Goal: Task Accomplishment & Management: Complete application form

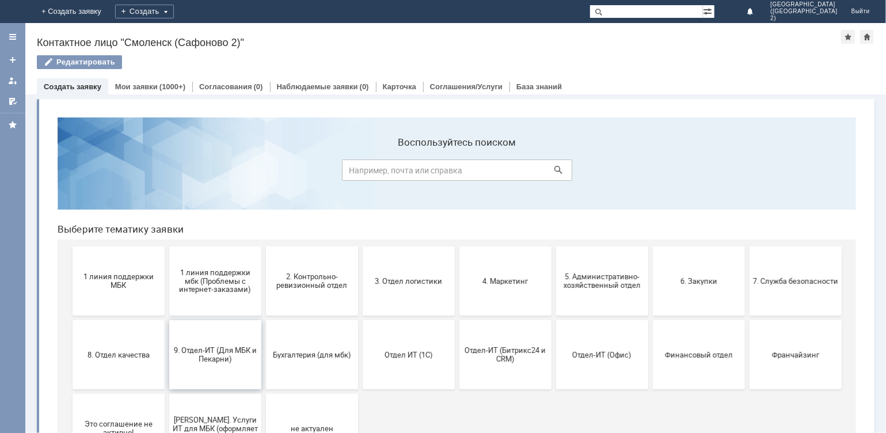
click at [241, 346] on span "9. Отдел-ИТ (Для МБК и Пекарни)" at bounding box center [214, 353] width 85 height 17
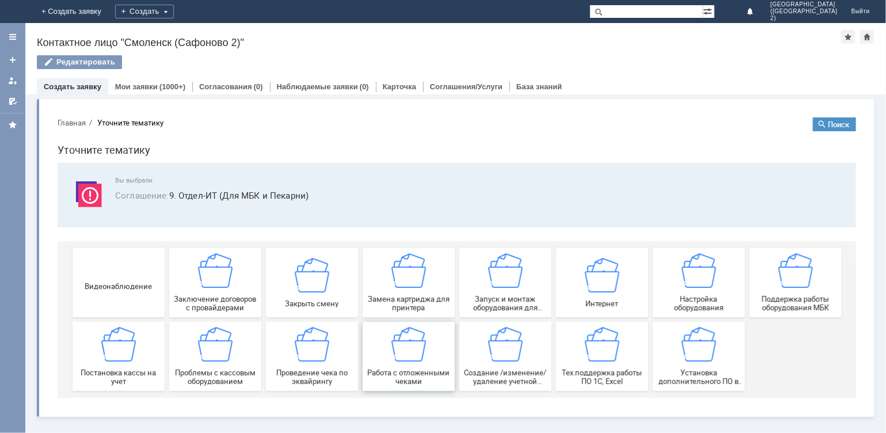
click at [426, 335] on div "Работа с отложенными чеками" at bounding box center [408, 355] width 85 height 59
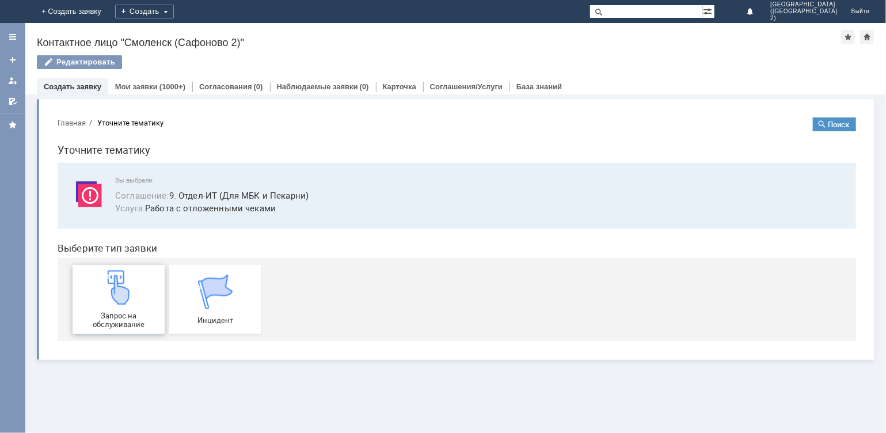
click at [127, 298] on img at bounding box center [118, 286] width 35 height 35
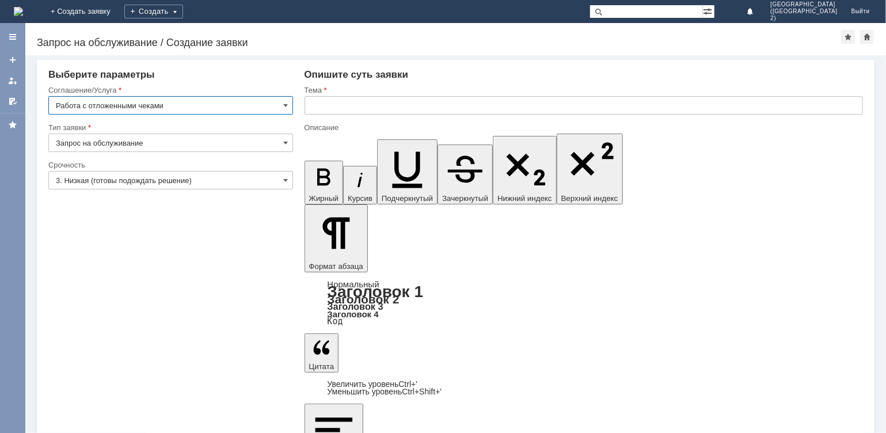
click at [375, 99] on input "text" at bounding box center [584, 105] width 559 height 18
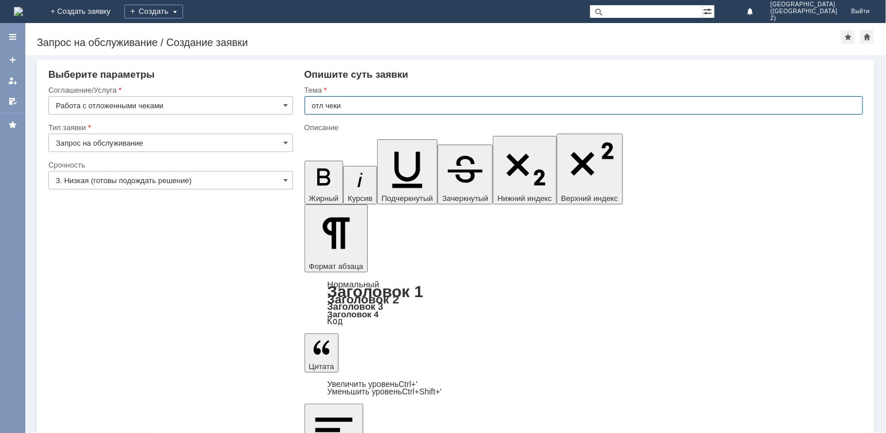
type input "отл чеки"
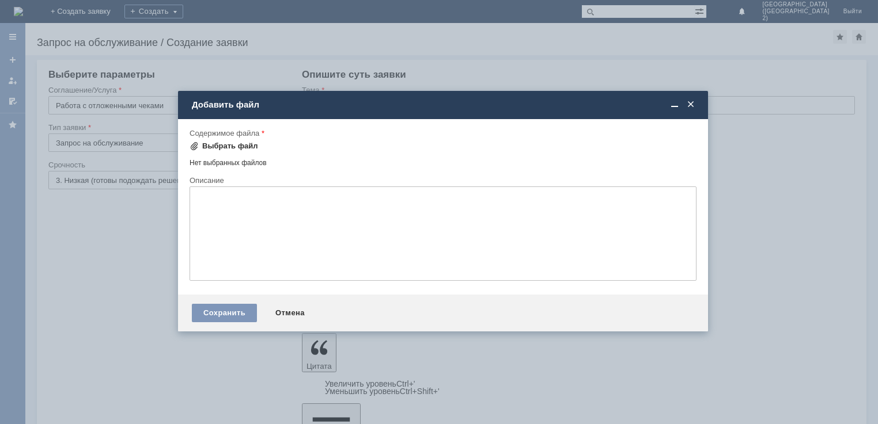
click at [214, 143] on div "Выбрать файл" at bounding box center [230, 146] width 56 height 9
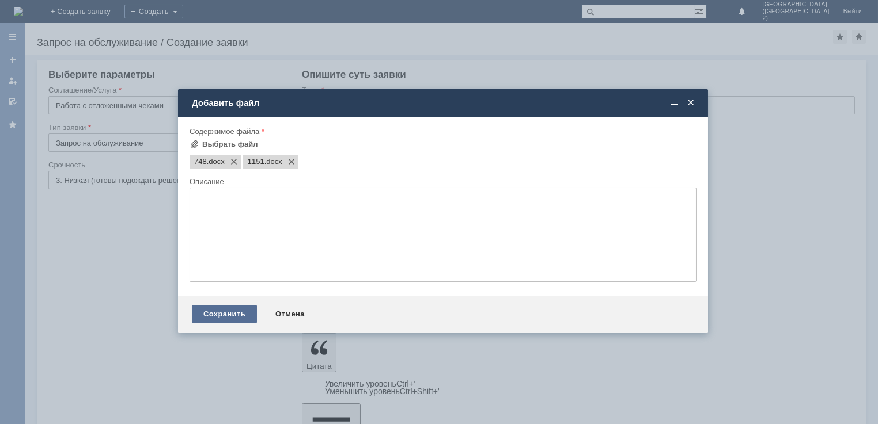
click at [221, 318] on div "Сохранить" at bounding box center [224, 314] width 65 height 18
